Goal: Task Accomplishment & Management: Manage account settings

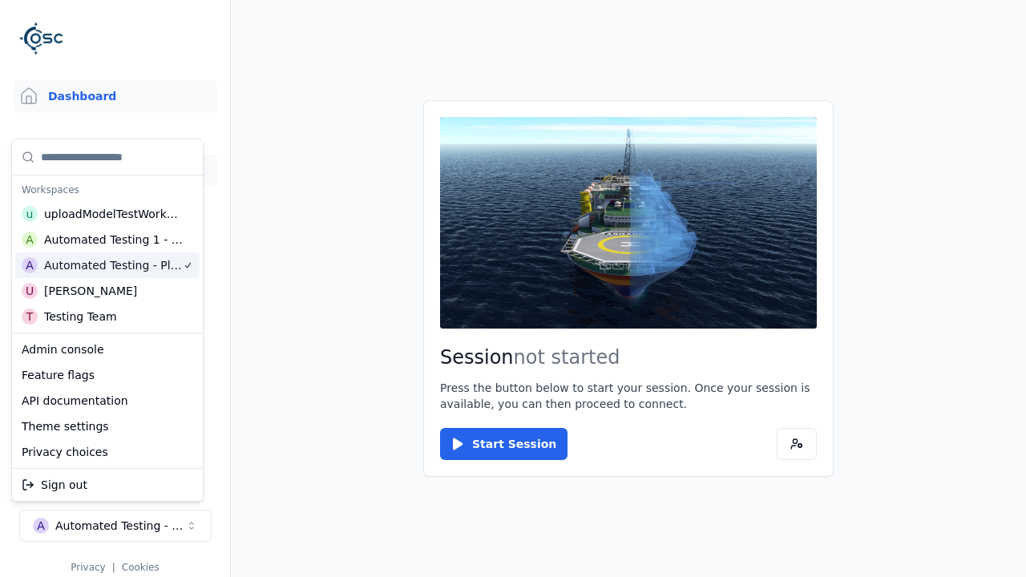
click at [115, 170] on link "3D Models" at bounding box center [115, 170] width 204 height 32
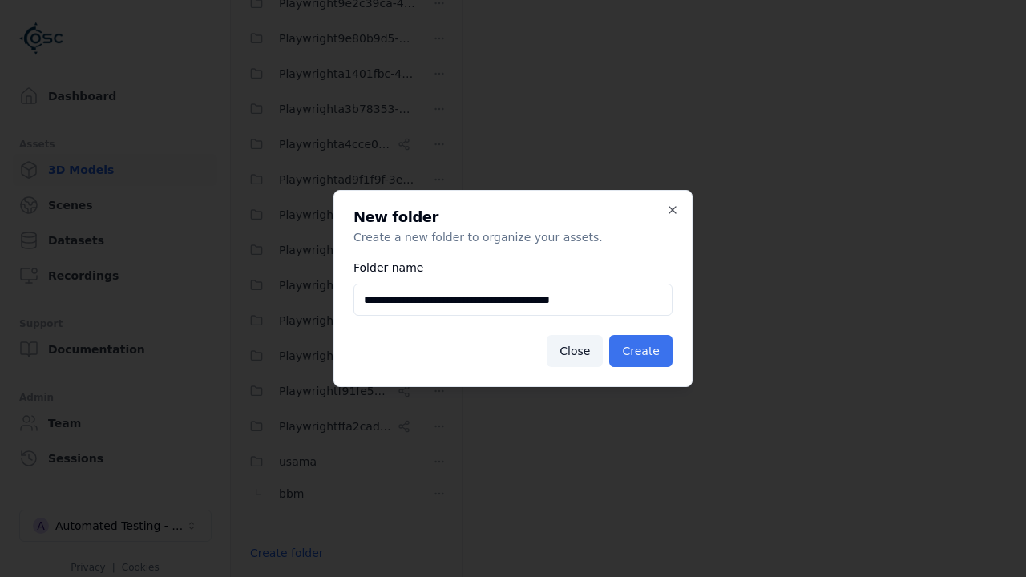
type input "**********"
click at [643, 351] on button "Create" at bounding box center [640, 351] width 63 height 32
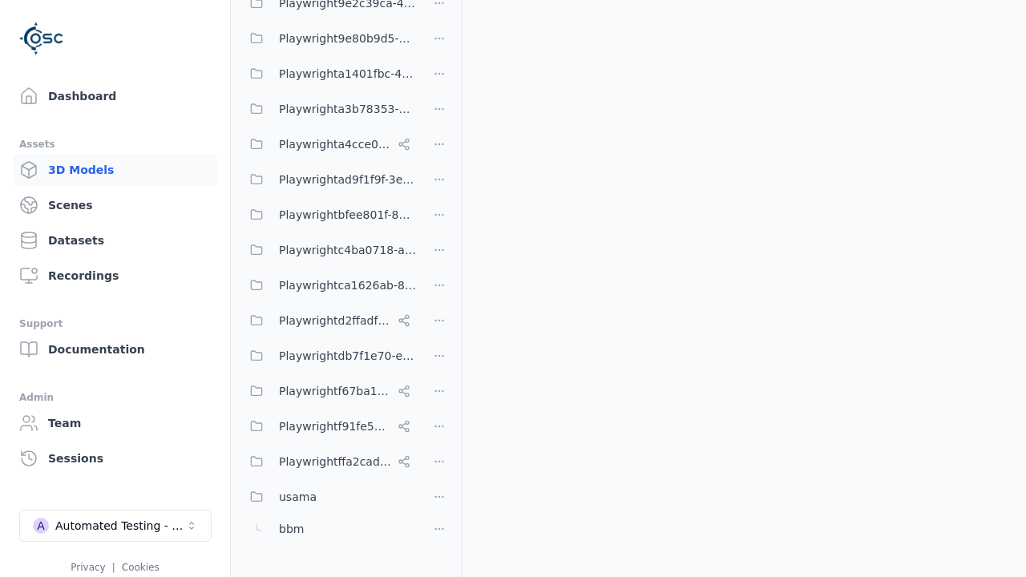
click at [439, 157] on html "Support Dashboard Assets 3D Models Scenes Datasets Recordings Support Documenta…" at bounding box center [513, 288] width 1026 height 577
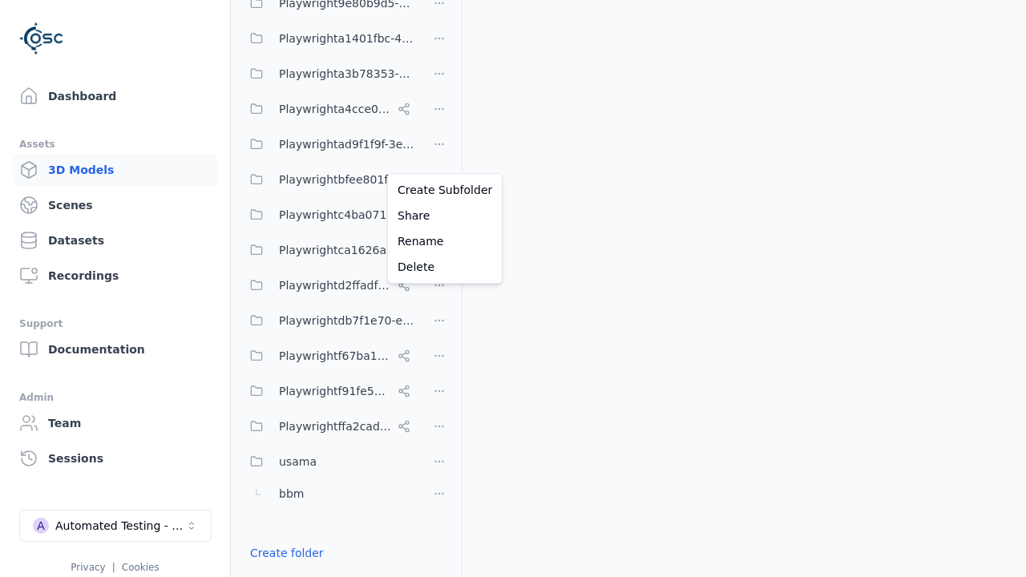
scroll to position [725, 0]
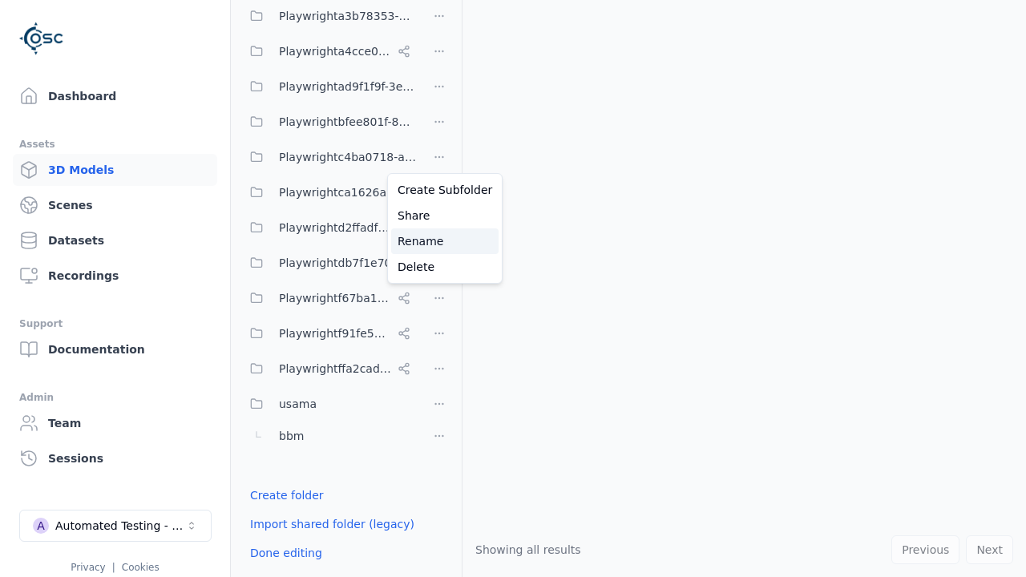
click at [438, 241] on div "Rename" at bounding box center [444, 241] width 107 height 26
